Goal: Task Accomplishment & Management: Manage account settings

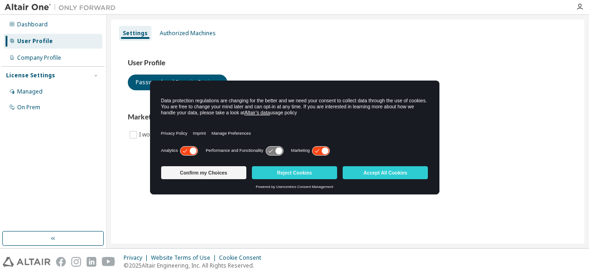
click at [495, 151] on div "User Profile Password and Security Settings Marketing Preferences I would like …" at bounding box center [348, 105] width 462 height 126
click at [220, 170] on button "Confirm my Choices" at bounding box center [203, 172] width 85 height 13
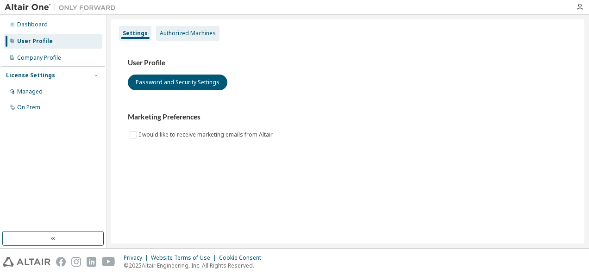
click at [174, 35] on div "Authorized Machines" at bounding box center [188, 33] width 56 height 7
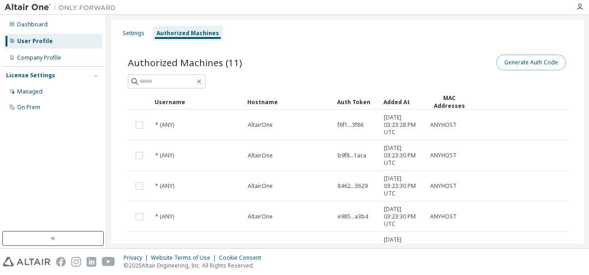
click at [544, 62] on button "Generate Auth Code" at bounding box center [530, 63] width 69 height 16
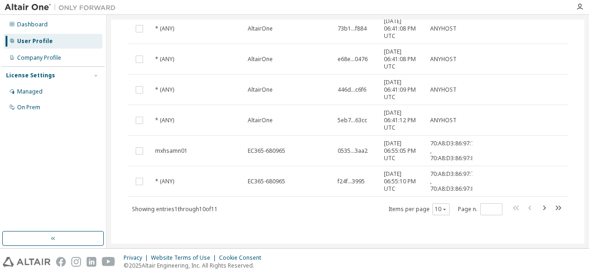
scroll to position [89, 0]
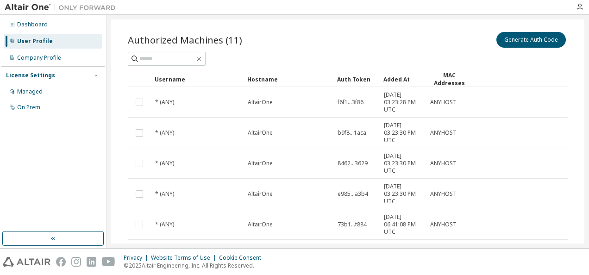
click at [584, 49] on div "Settings Authorized Machines Auth Codes can be used with Almutil by administrat…" at bounding box center [348, 131] width 483 height 233
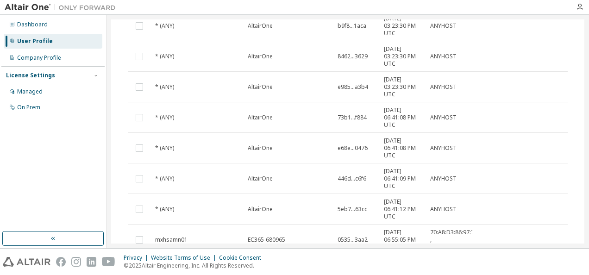
scroll to position [285, 0]
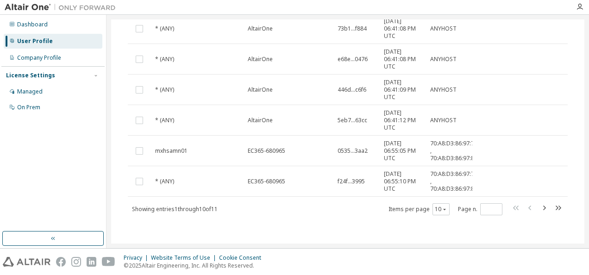
click at [51, 78] on div "License Settings" at bounding box center [53, 75] width 94 height 8
click at [17, 7] on img at bounding box center [63, 7] width 116 height 9
